Goal: Task Accomplishment & Management: Manage account settings

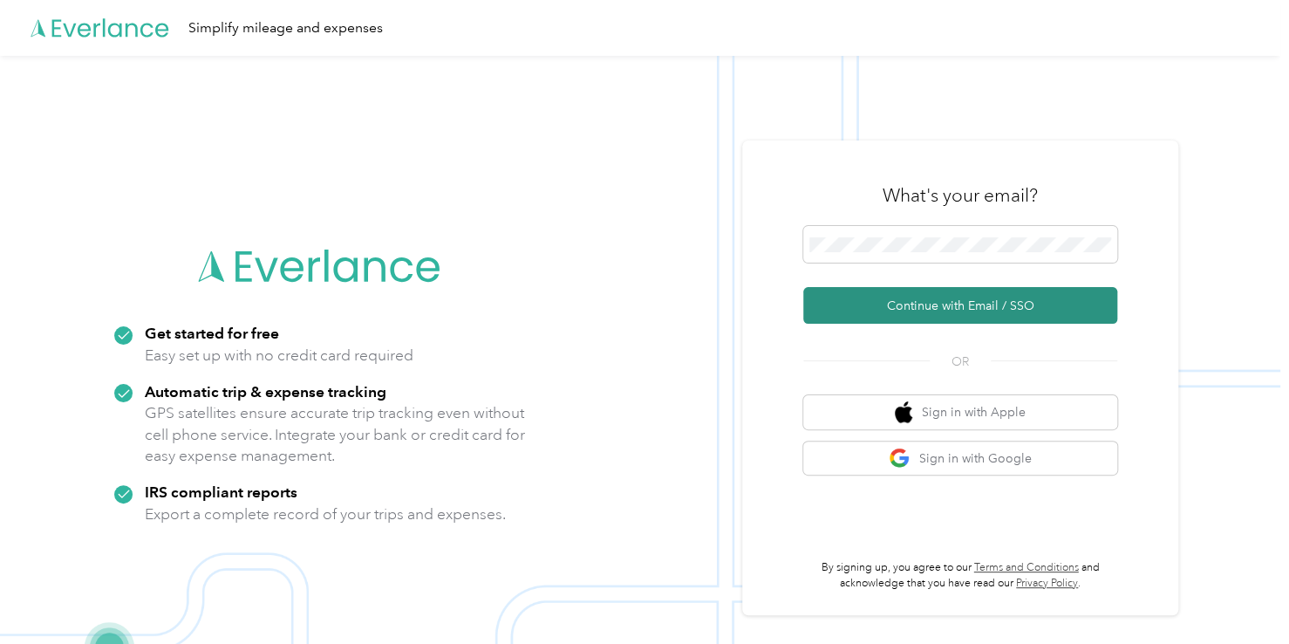
click at [888, 303] on button "Continue with Email / SSO" at bounding box center [961, 305] width 314 height 37
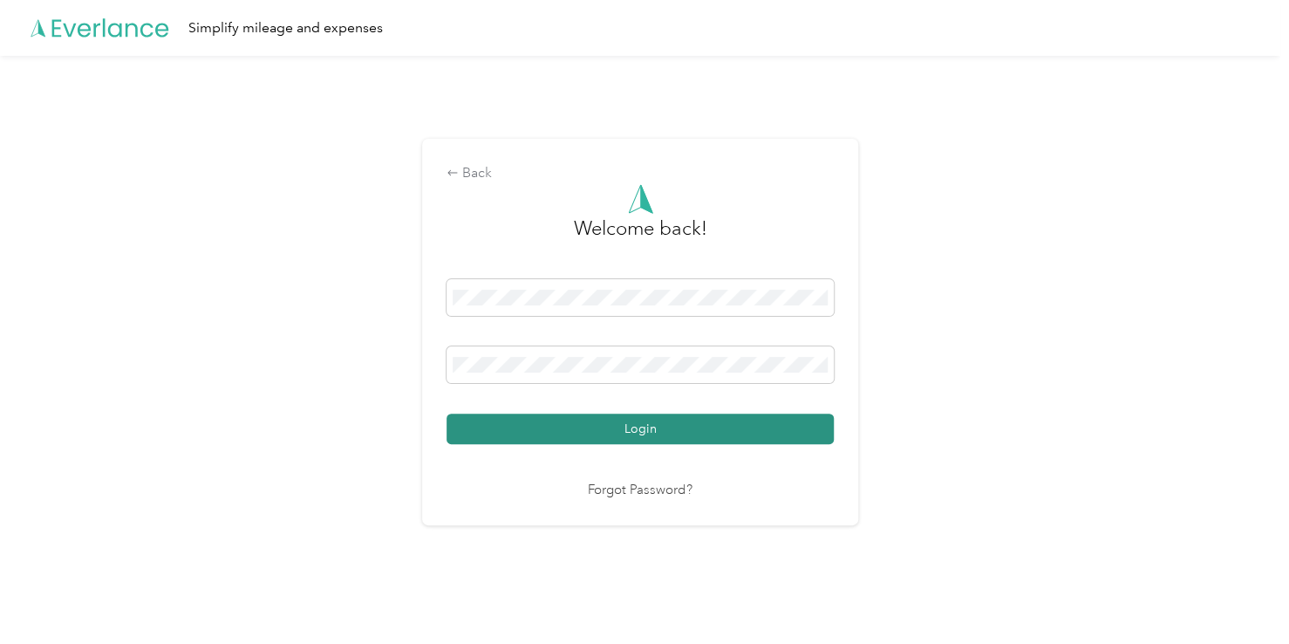
click at [634, 432] on button "Login" at bounding box center [640, 429] width 387 height 31
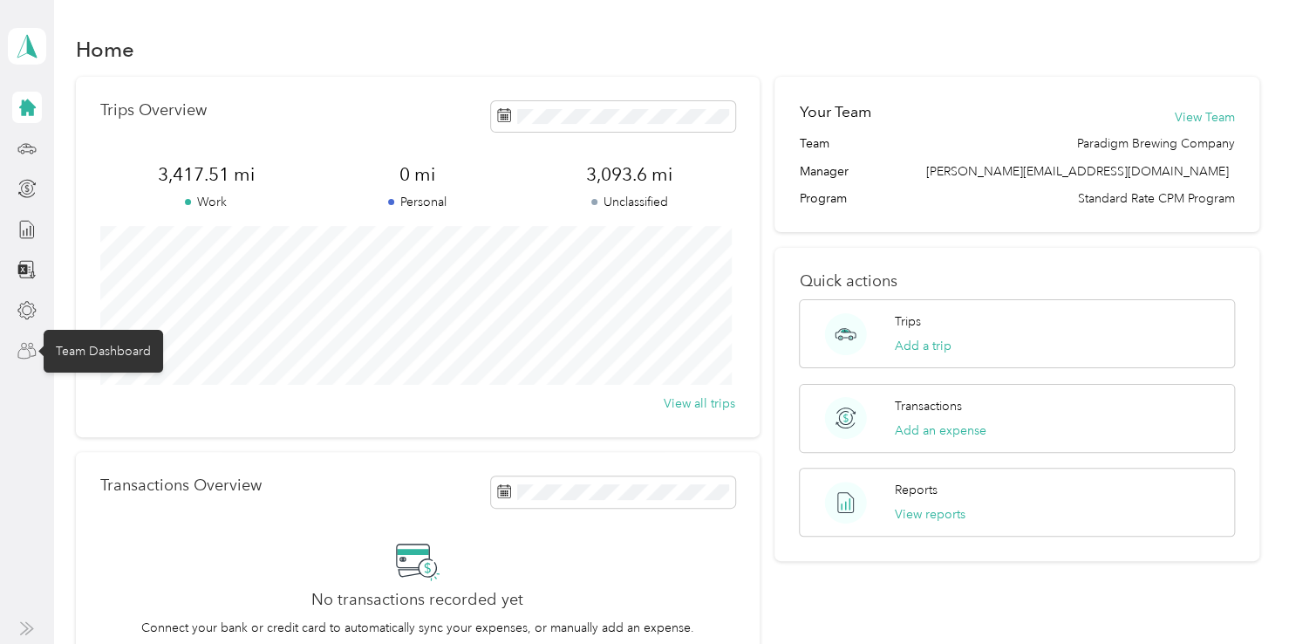
click at [27, 345] on icon at bounding box center [26, 350] width 19 height 19
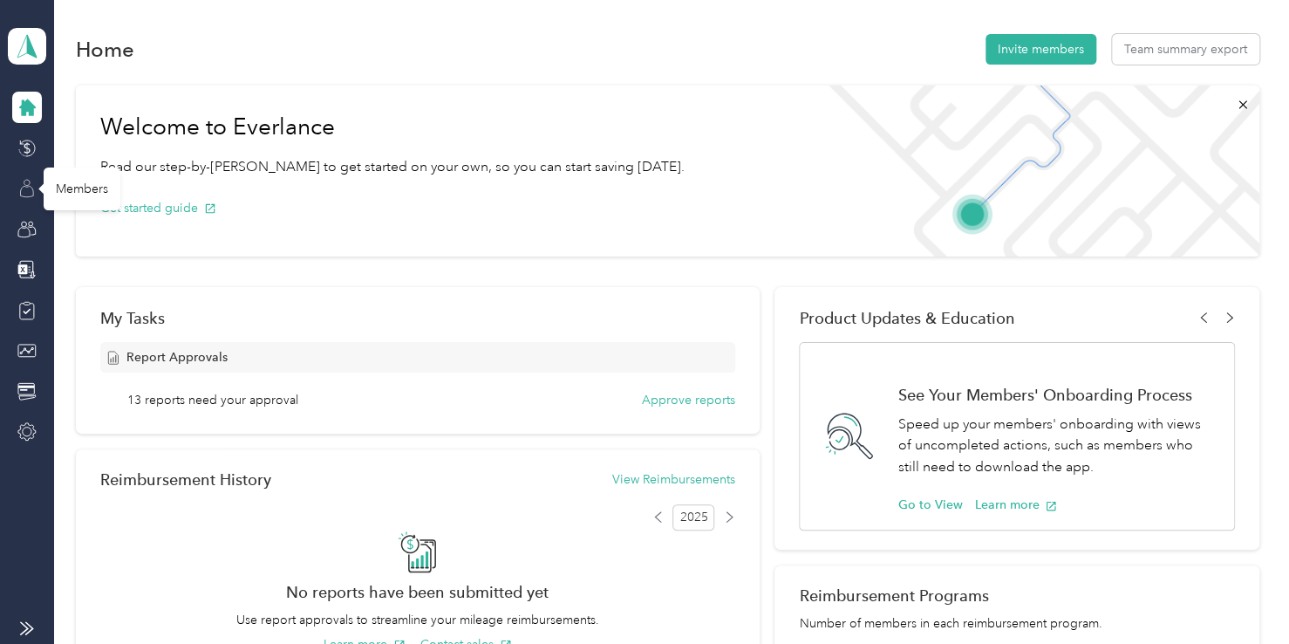
click at [21, 184] on icon at bounding box center [26, 188] width 19 height 19
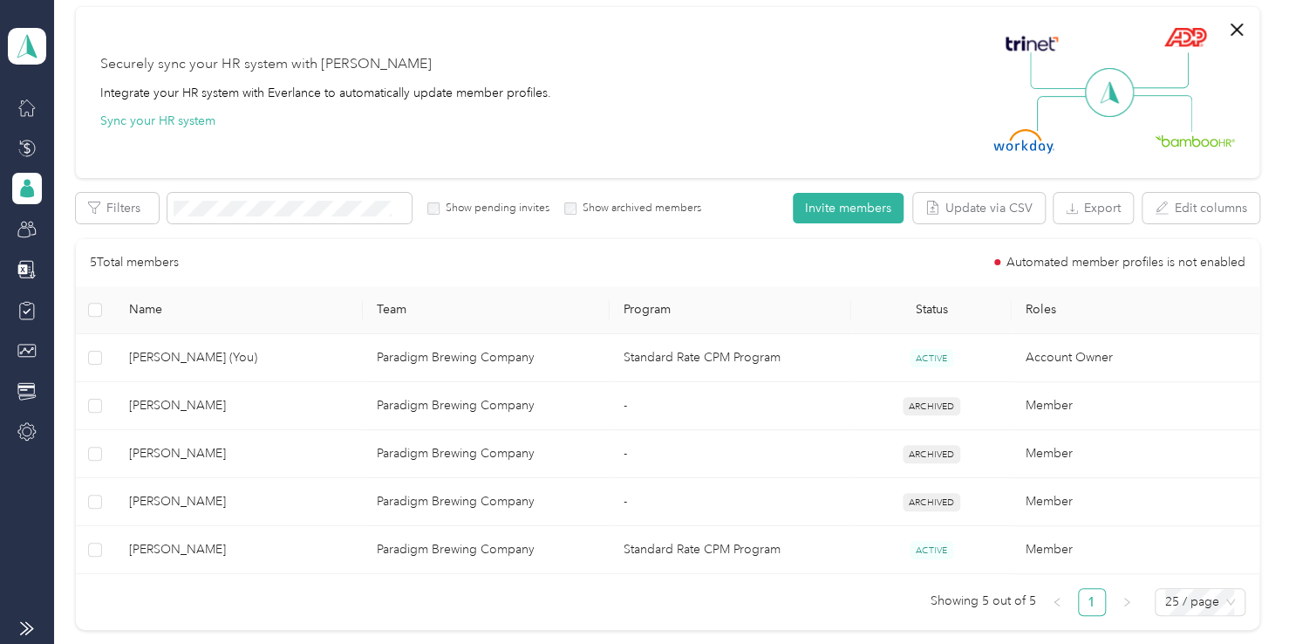
scroll to position [140, 0]
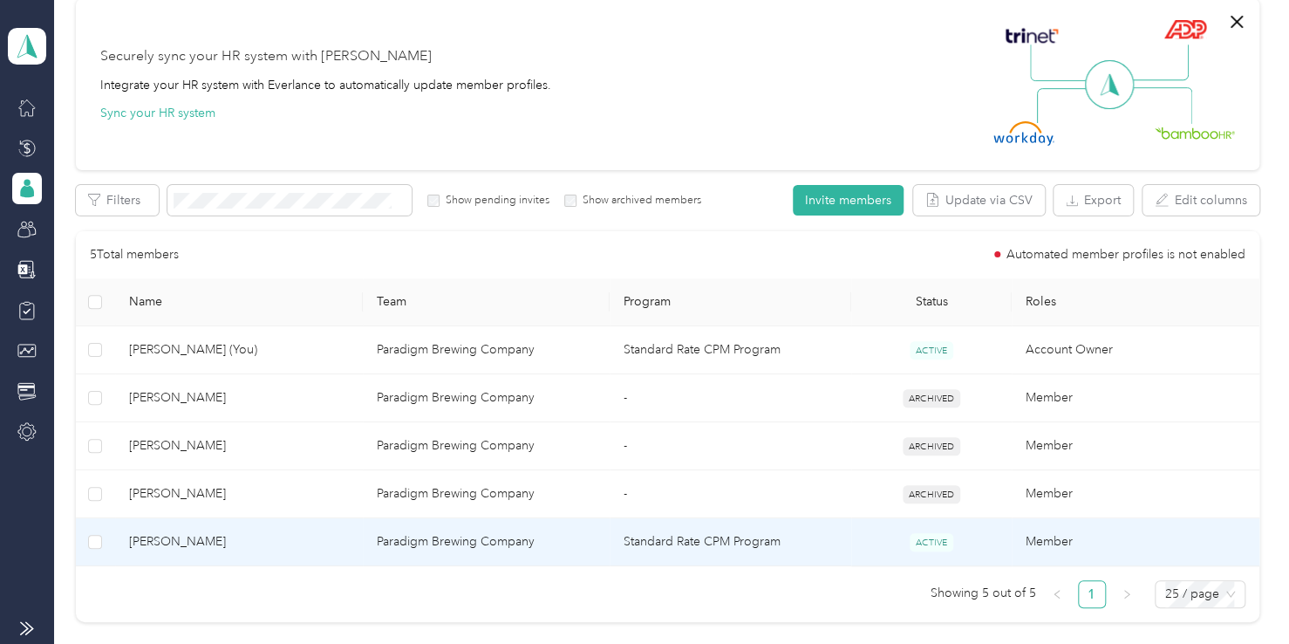
click at [457, 535] on td "Paradigm Brewing Company" at bounding box center [487, 542] width 248 height 48
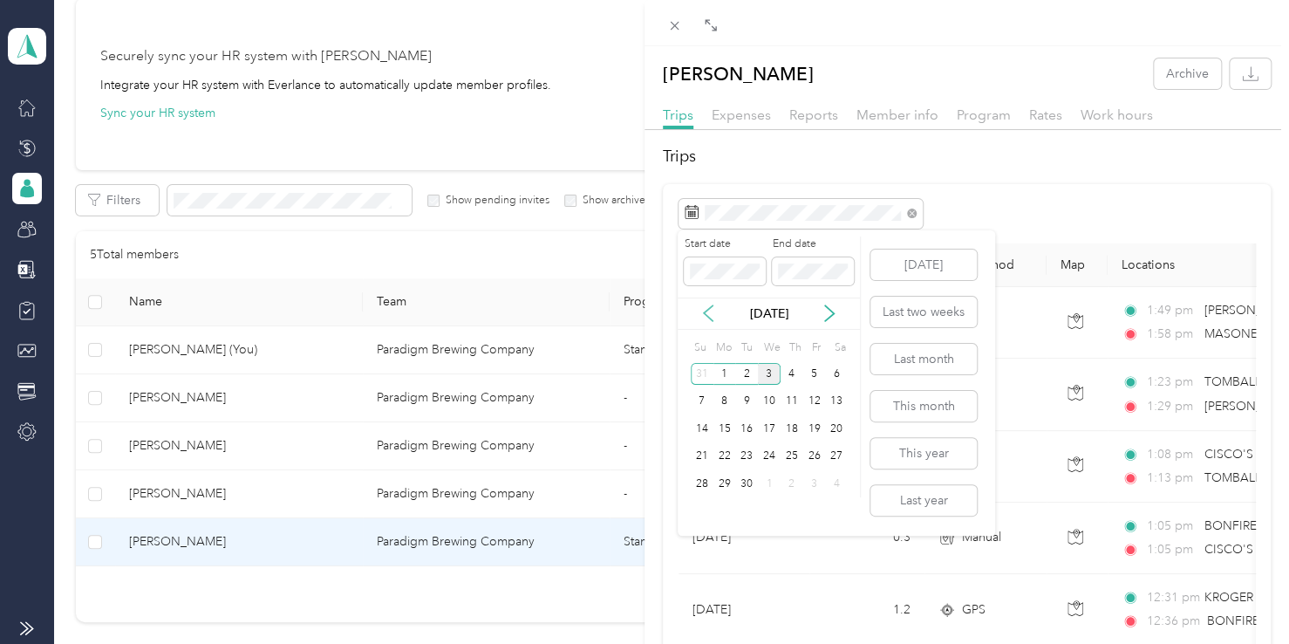
click at [708, 311] on icon at bounding box center [708, 312] width 17 height 17
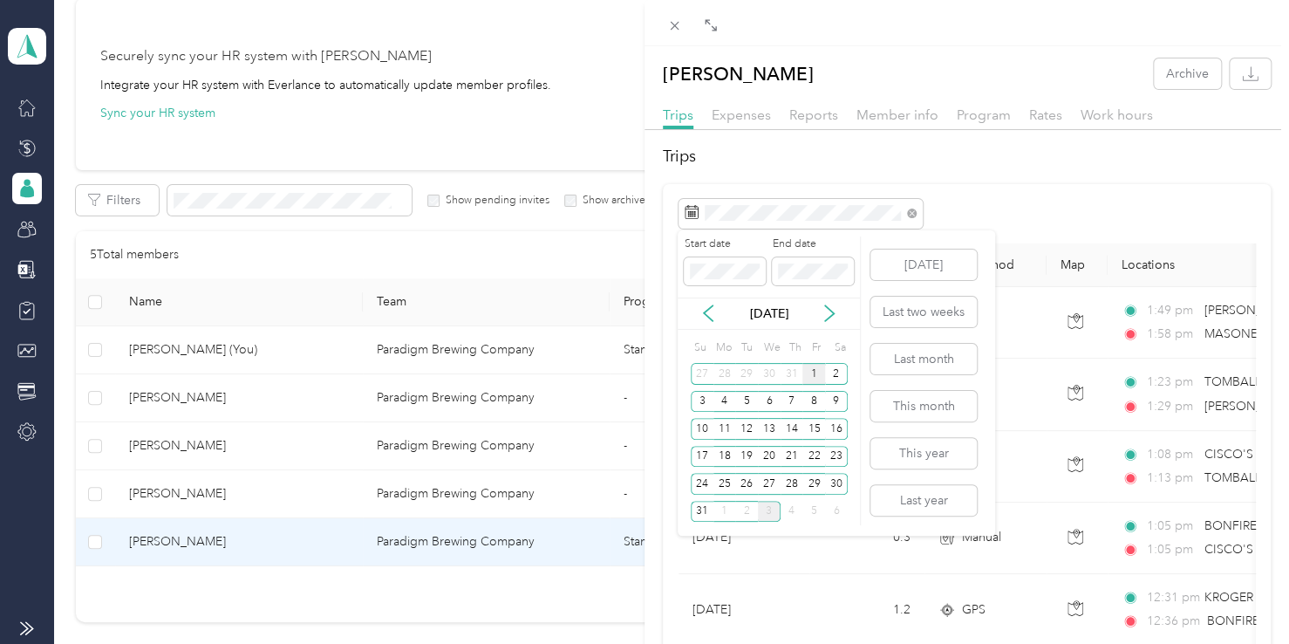
click at [806, 374] on div "1" at bounding box center [814, 374] width 23 height 22
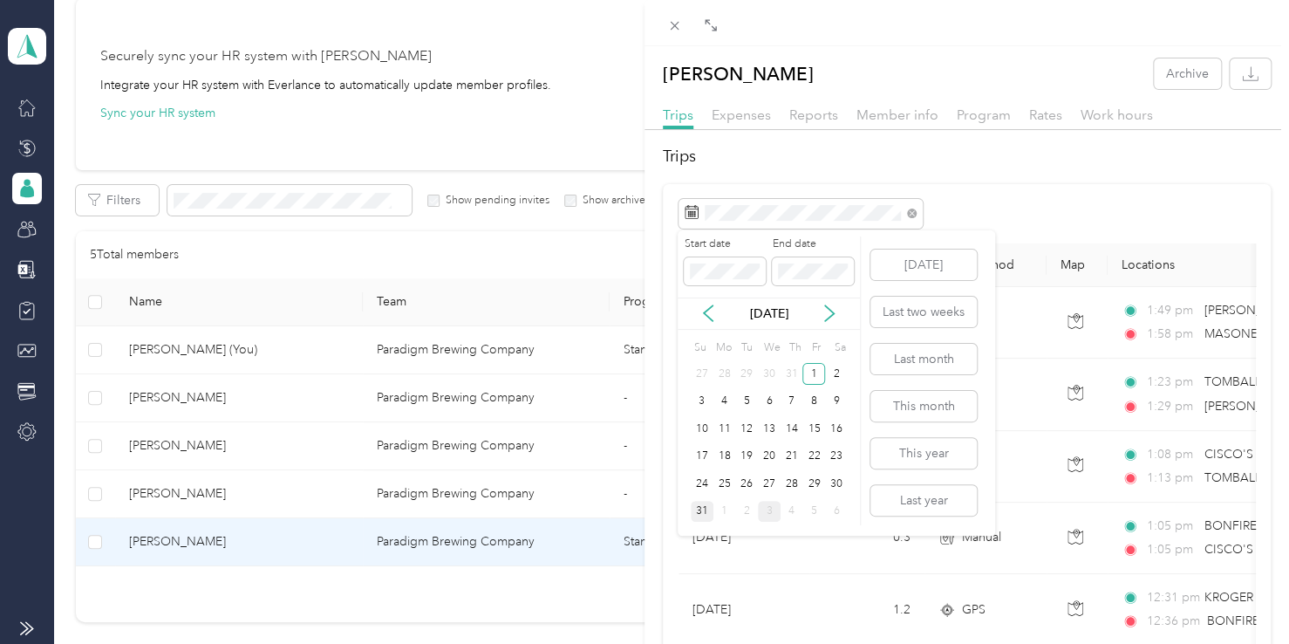
click at [698, 511] on div "31" at bounding box center [702, 512] width 23 height 22
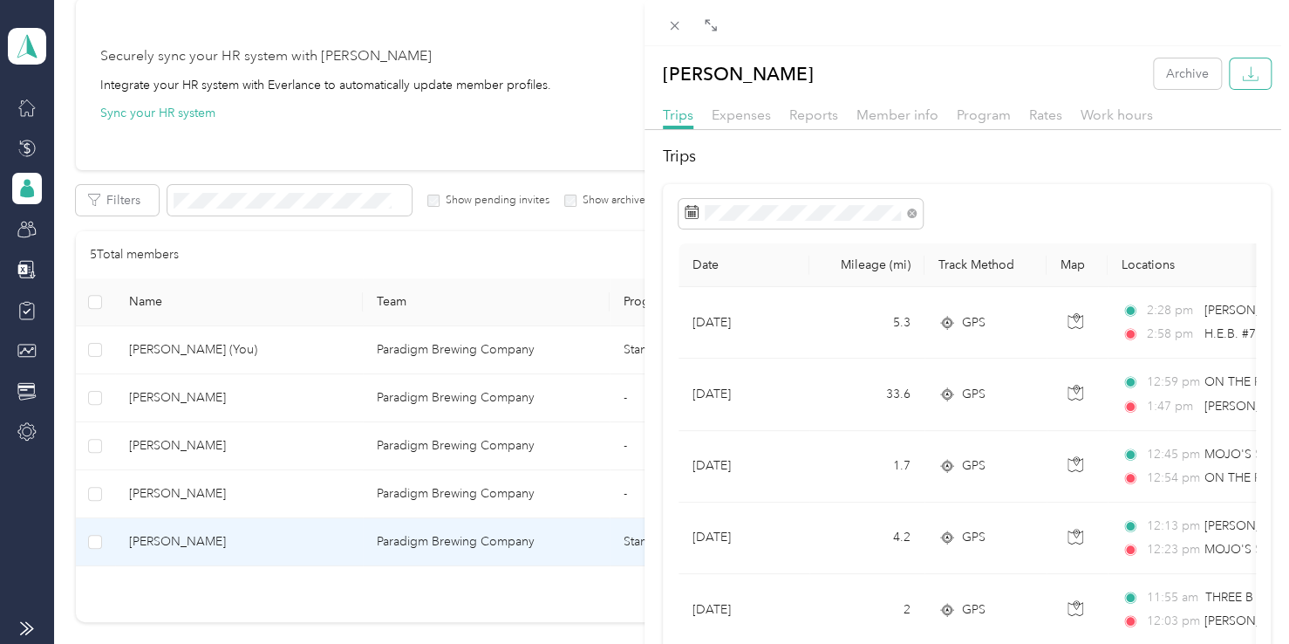
click at [1242, 78] on icon "button" at bounding box center [1250, 73] width 17 height 17
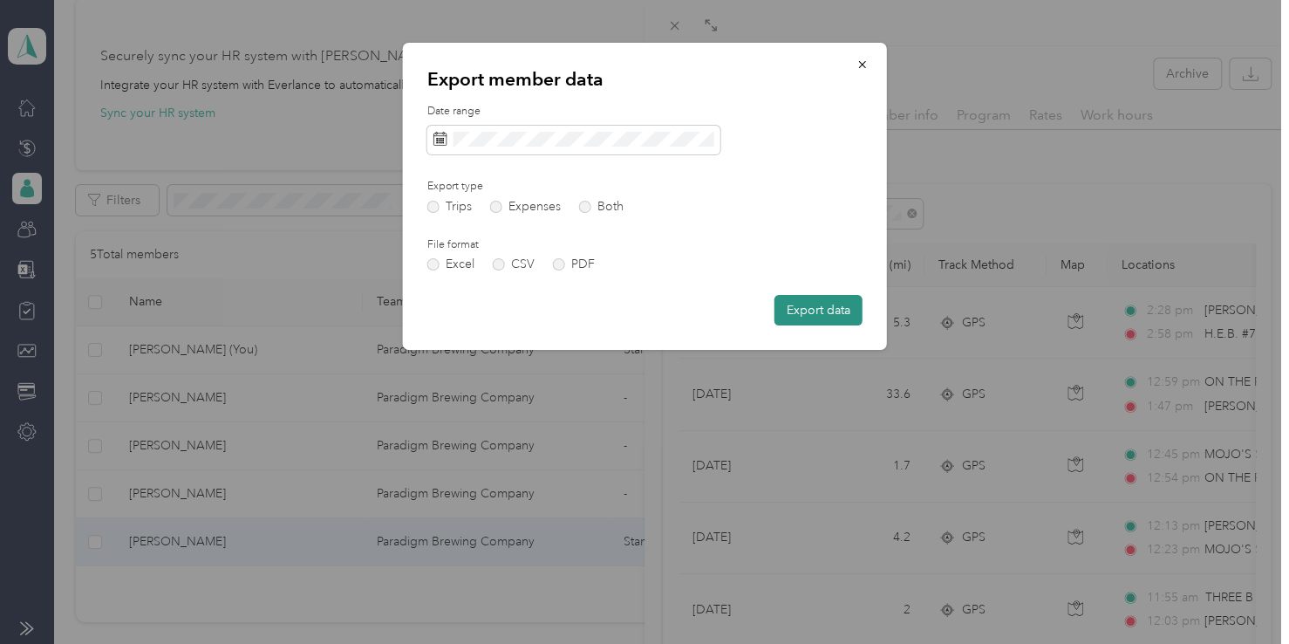
click at [828, 305] on button "Export data" at bounding box center [819, 310] width 88 height 31
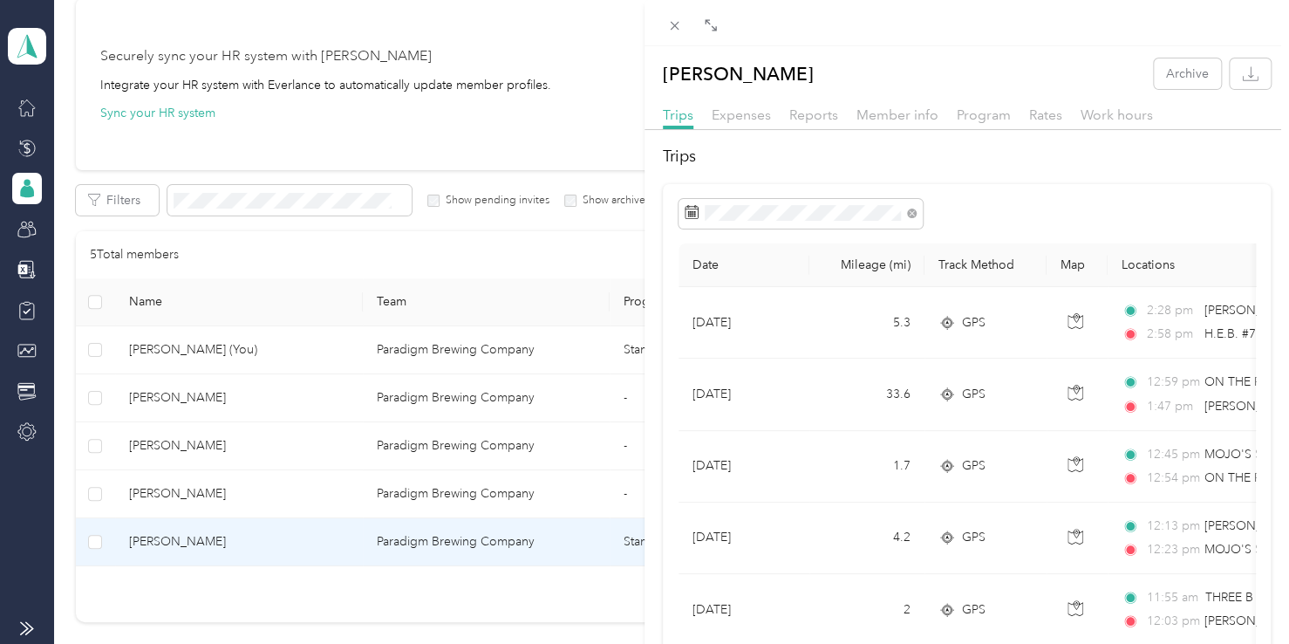
click at [806, 27] on div at bounding box center [967, 23] width 645 height 46
click at [814, 118] on span "Reports" at bounding box center [814, 114] width 49 height 17
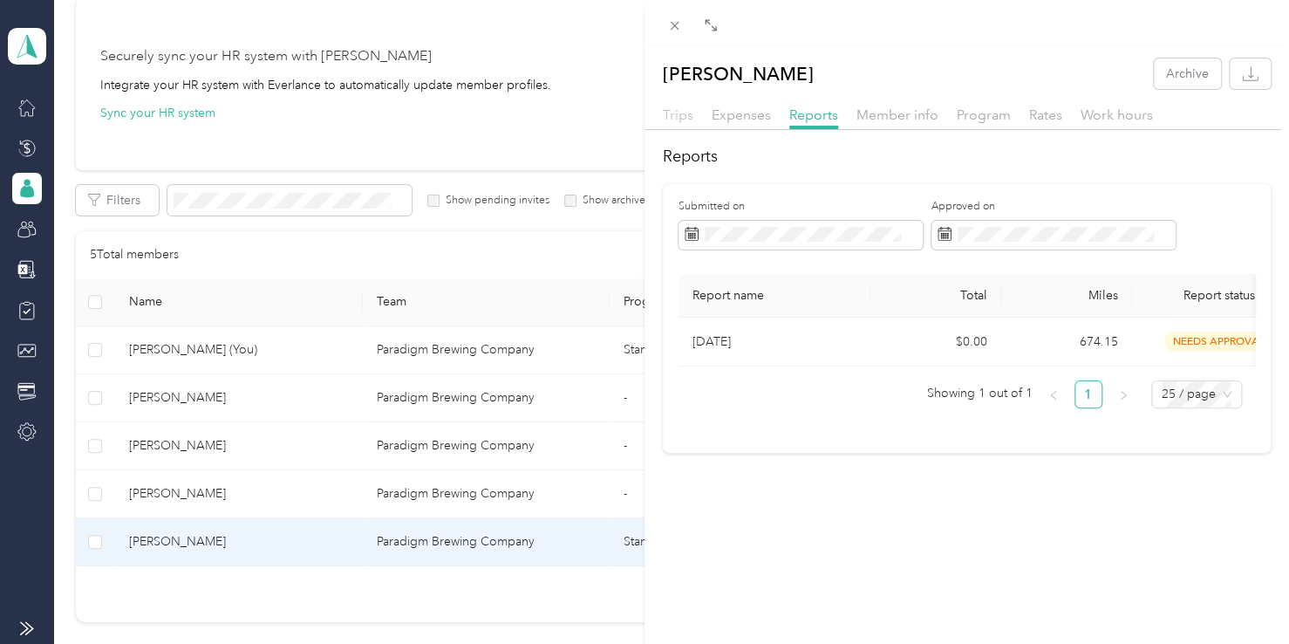
click at [680, 117] on span "Trips" at bounding box center [678, 114] width 31 height 17
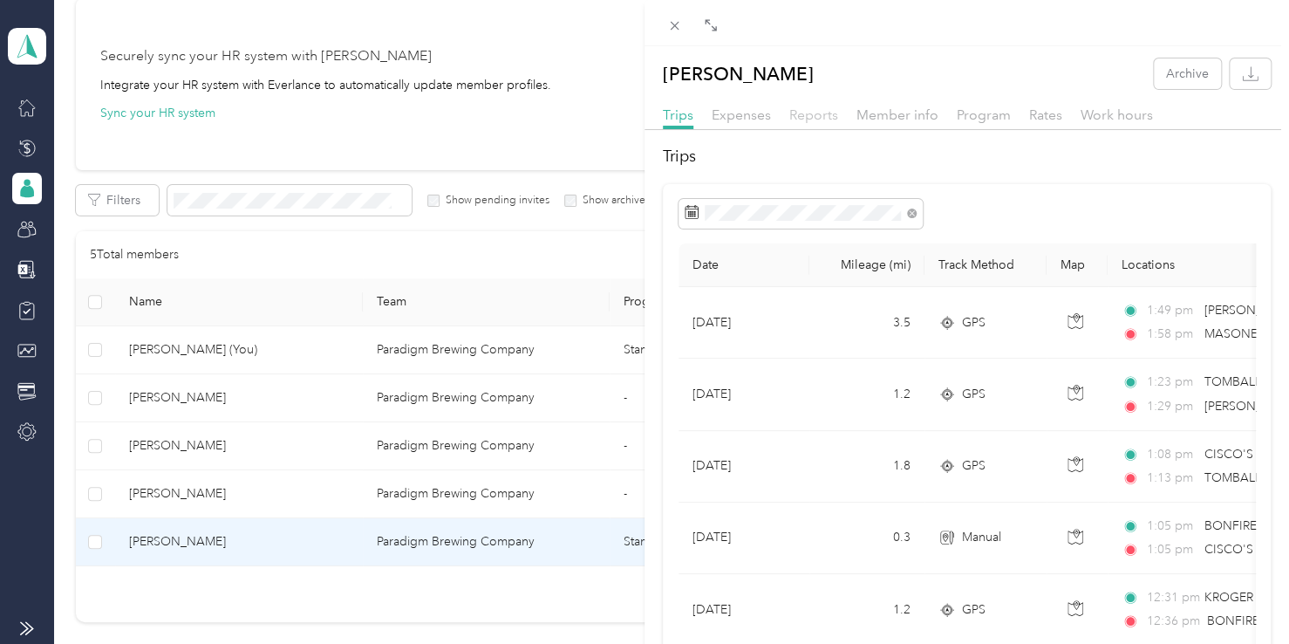
click at [817, 114] on span "Reports" at bounding box center [814, 114] width 49 height 17
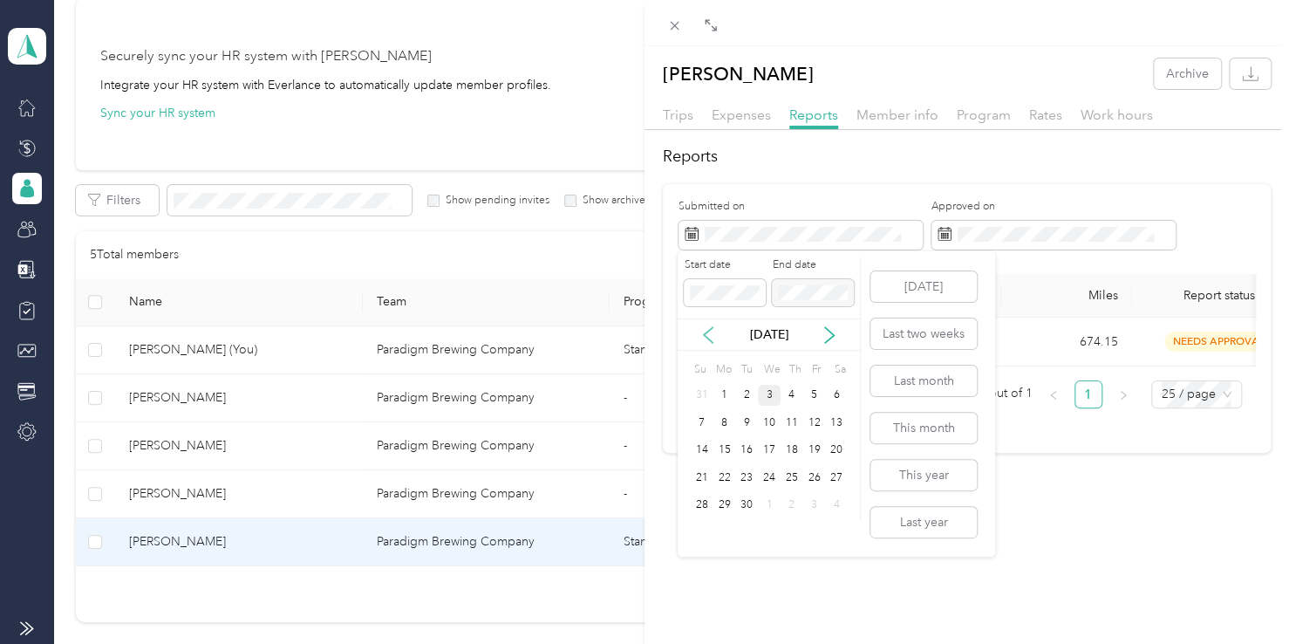
click at [709, 338] on icon at bounding box center [708, 334] width 17 height 17
click at [812, 391] on div "1" at bounding box center [814, 396] width 23 height 22
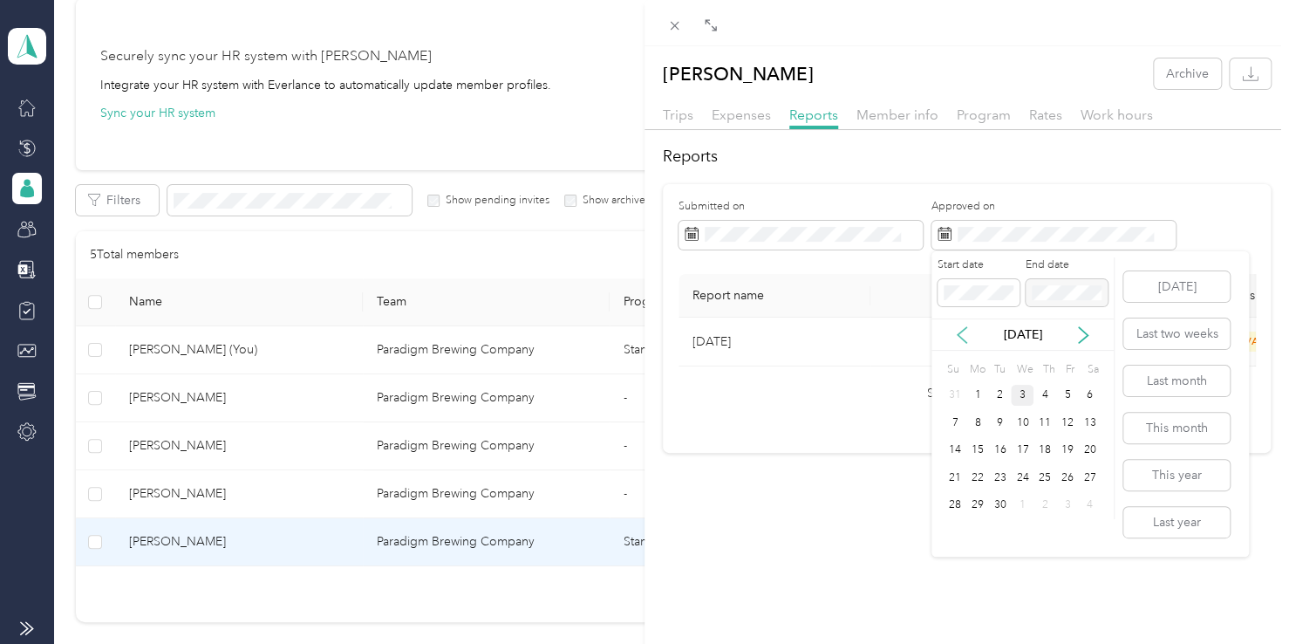
click at [963, 331] on icon at bounding box center [962, 334] width 17 height 17
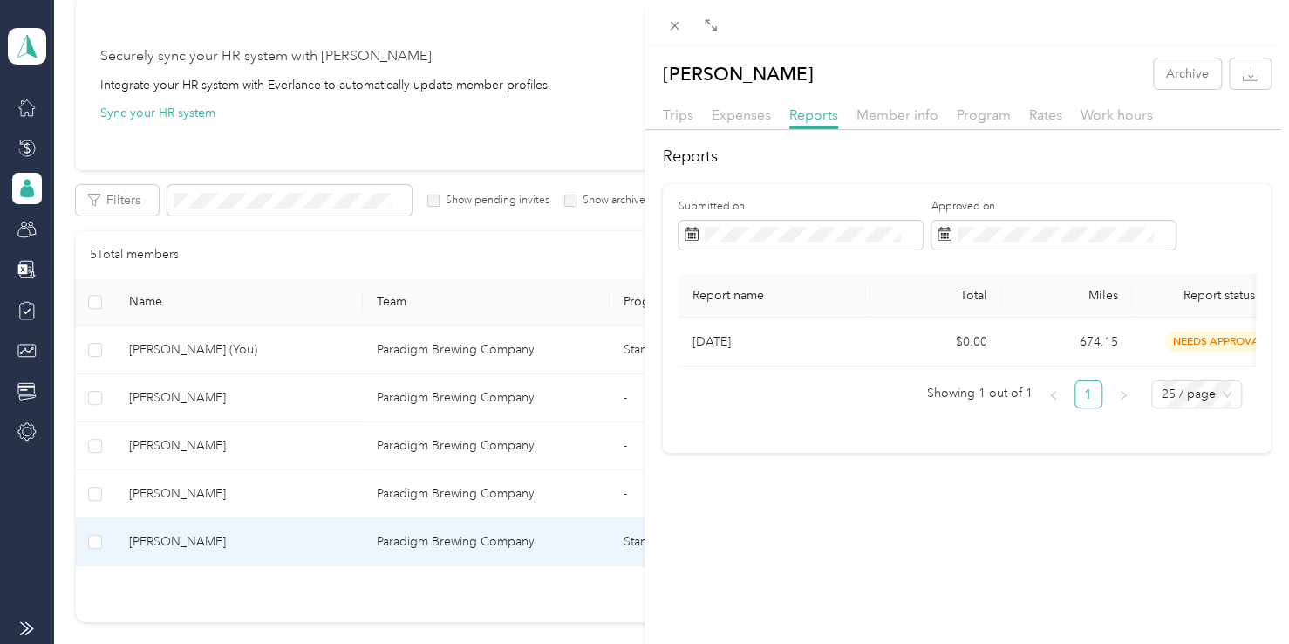
click at [749, 539] on div "[PERSON_NAME] Archive Trips Expenses Reports Member info Program Rates Work hou…" at bounding box center [967, 368] width 645 height 644
click at [679, 117] on span "Trips" at bounding box center [678, 114] width 31 height 17
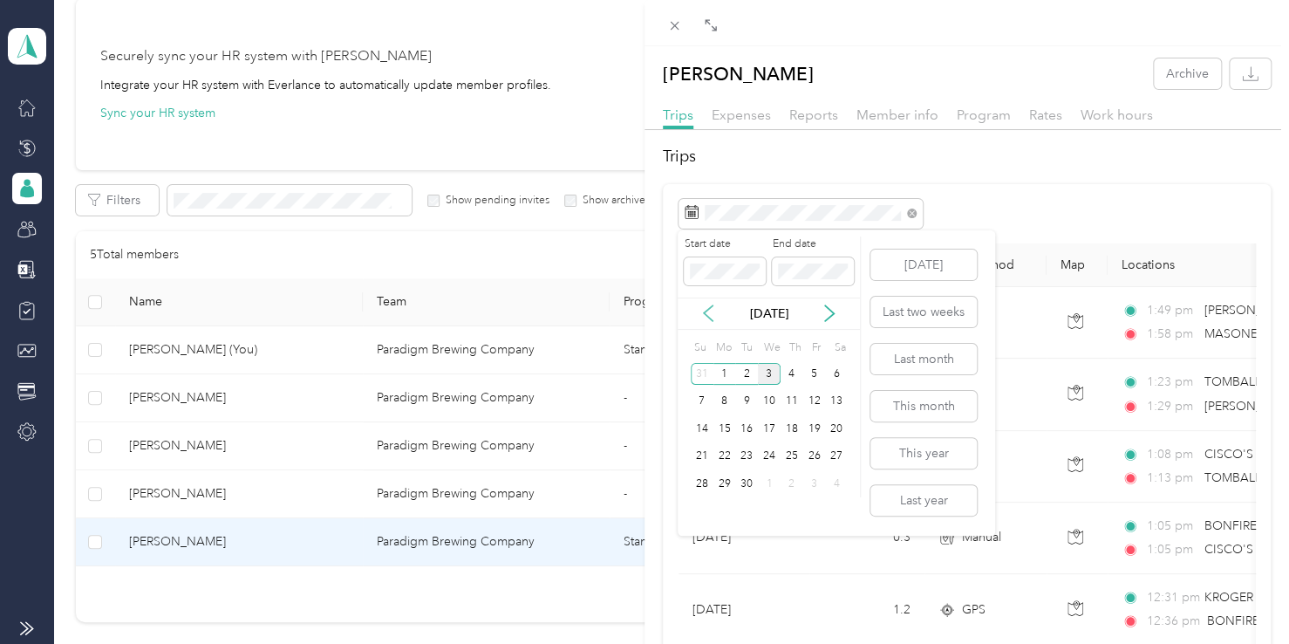
click at [708, 310] on icon at bounding box center [708, 314] width 9 height 16
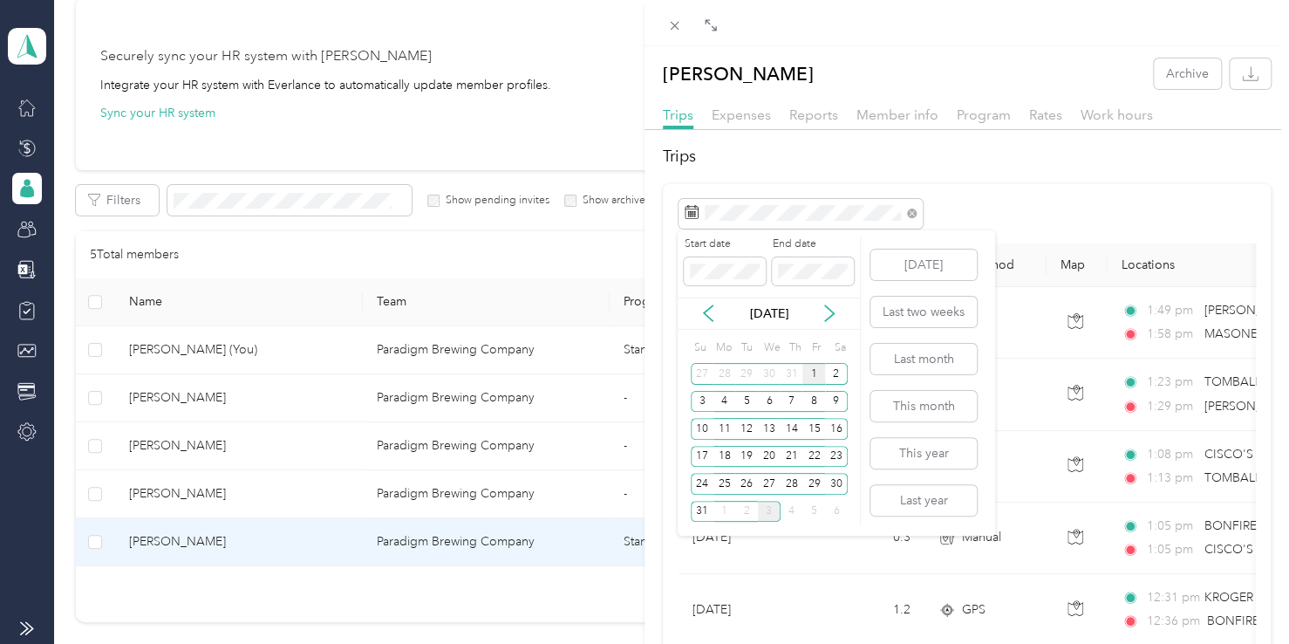
click at [817, 372] on div "1" at bounding box center [814, 374] width 23 height 22
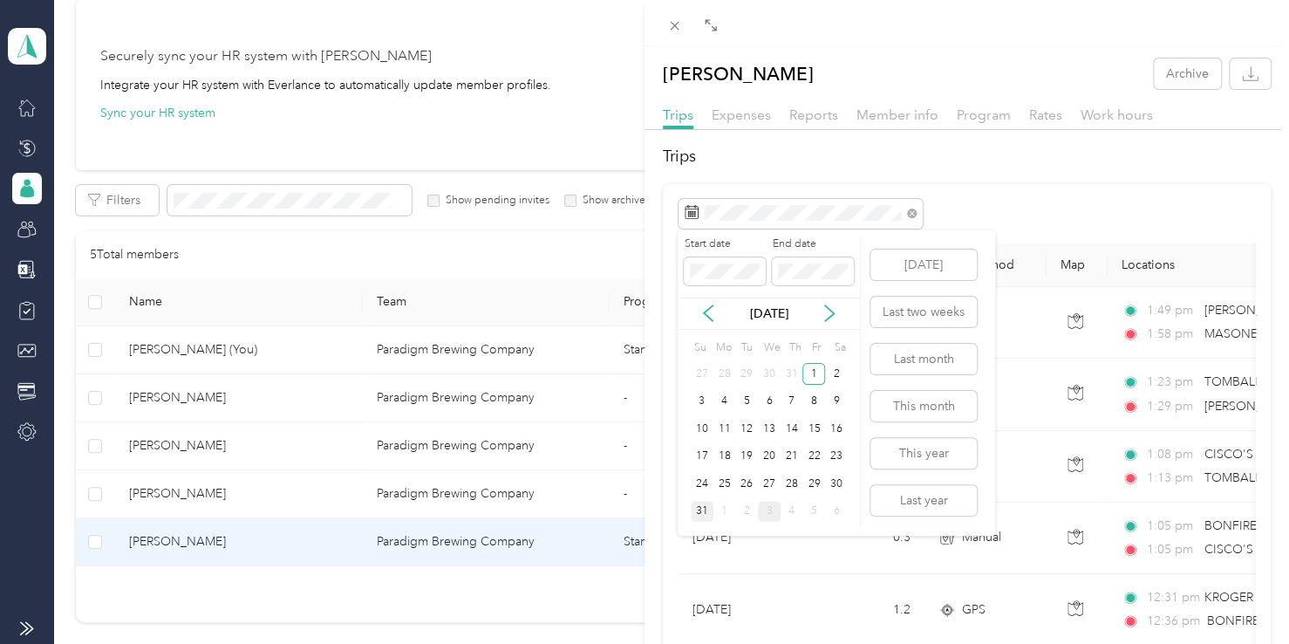
click at [701, 508] on div "31" at bounding box center [702, 512] width 23 height 22
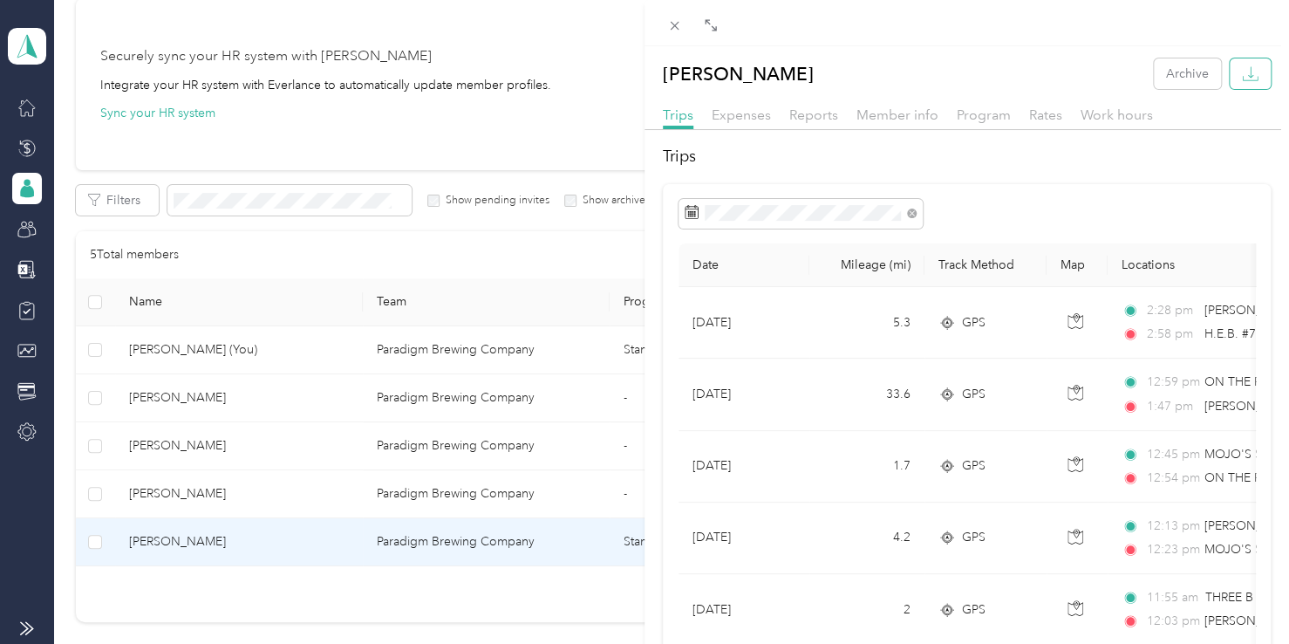
click at [1246, 63] on button "button" at bounding box center [1250, 73] width 41 height 31
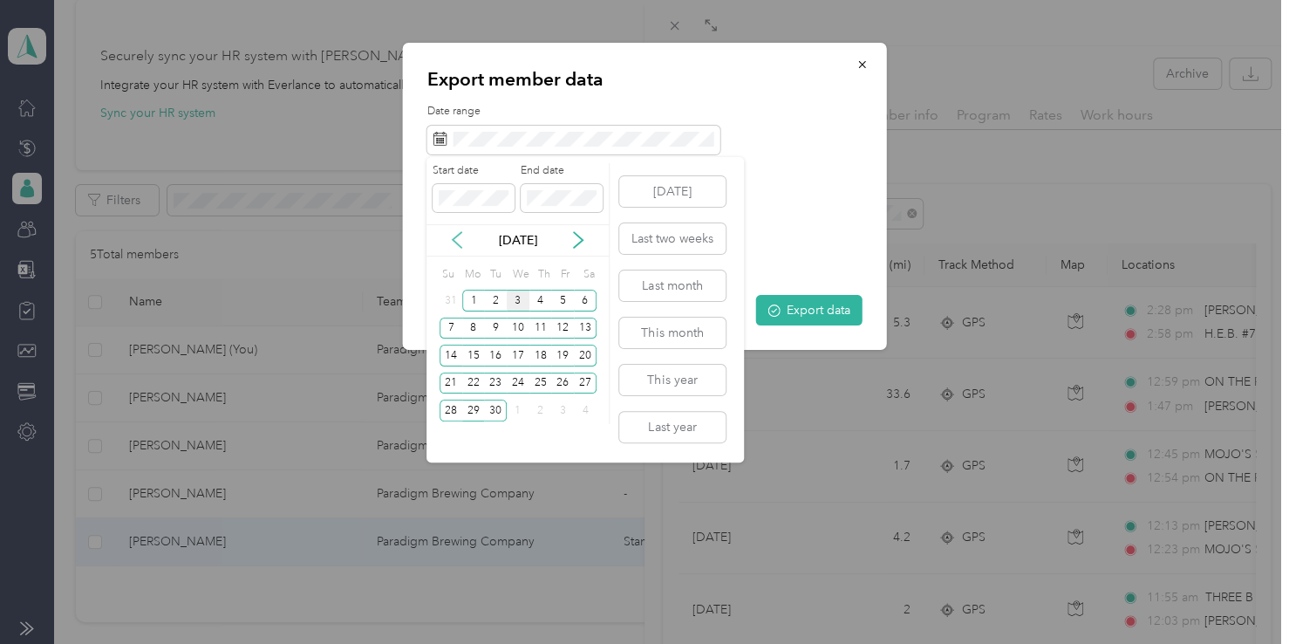
click at [458, 239] on icon at bounding box center [456, 239] width 17 height 17
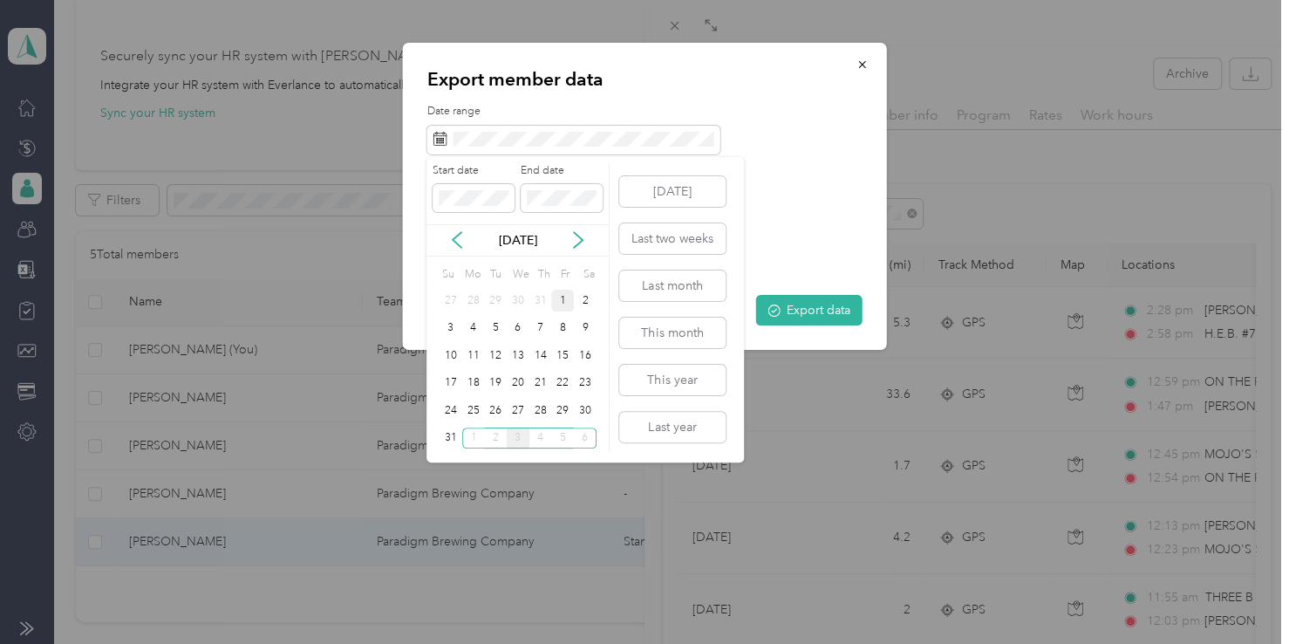
click at [561, 298] on div "1" at bounding box center [562, 301] width 23 height 22
click at [447, 440] on div "31" at bounding box center [451, 438] width 23 height 22
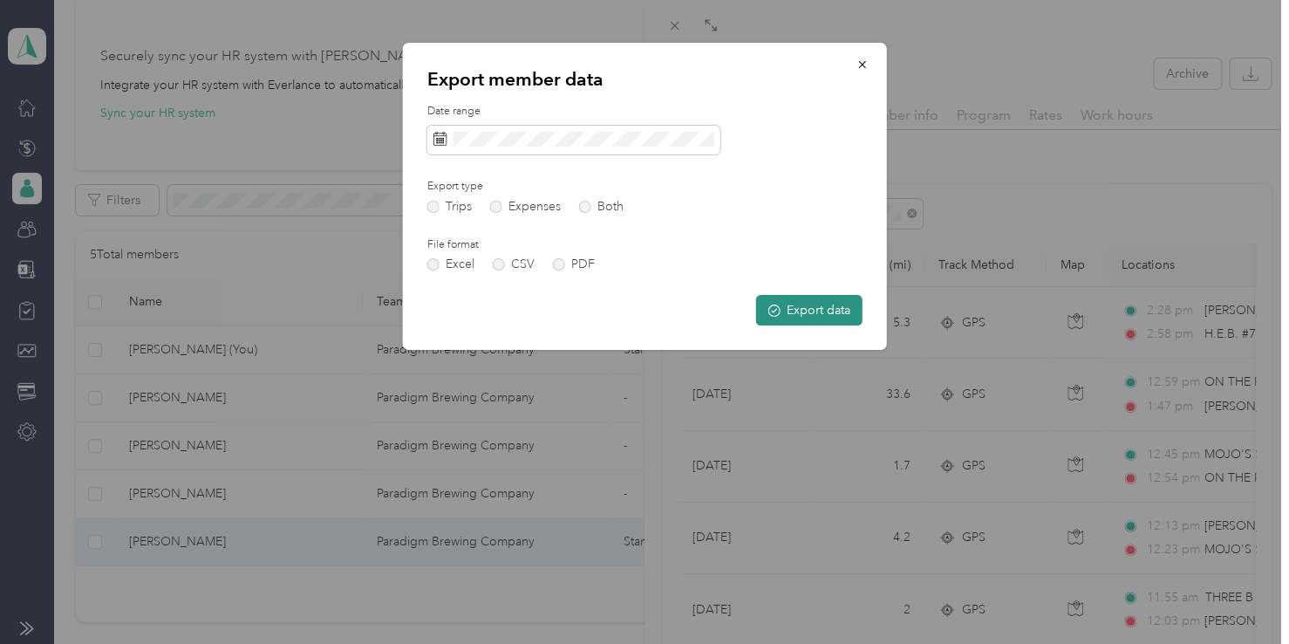
click at [788, 304] on button "Export data" at bounding box center [809, 310] width 106 height 31
